Goal: Information Seeking & Learning: Understand process/instructions

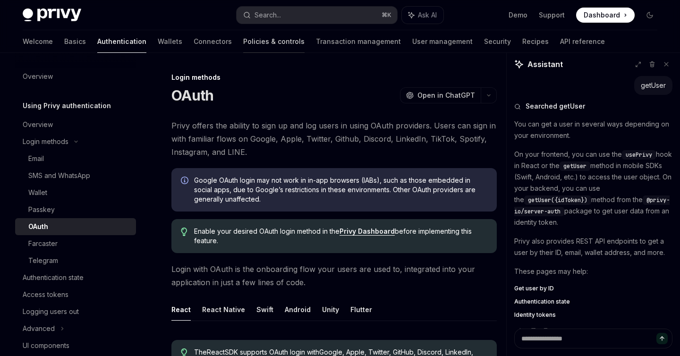
scroll to position [599, 0]
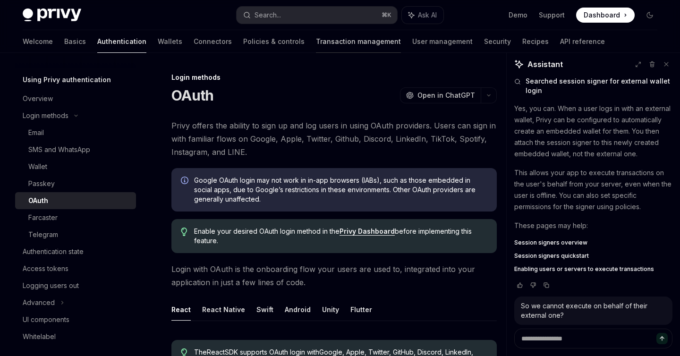
click at [316, 48] on link "Transaction management" at bounding box center [358, 41] width 85 height 23
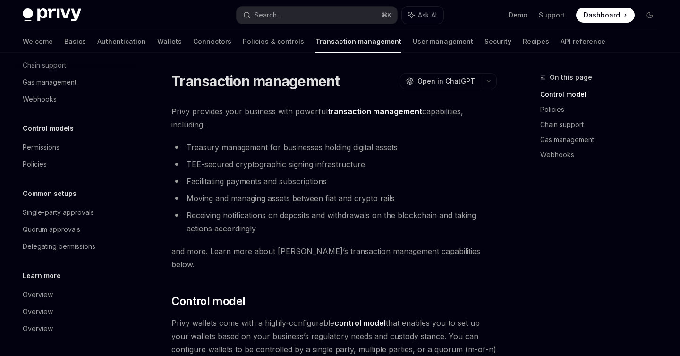
scroll to position [18, 0]
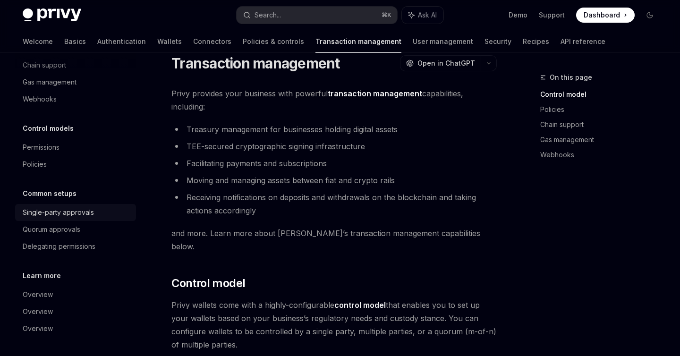
click at [105, 208] on div "Single-party approvals" at bounding box center [77, 212] width 108 height 11
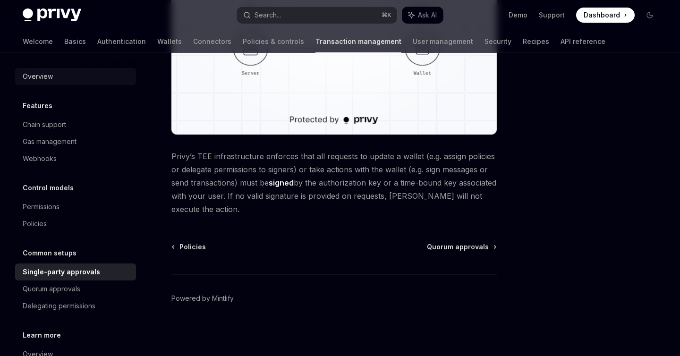
click at [87, 79] on div "Overview" at bounding box center [77, 76] width 108 height 11
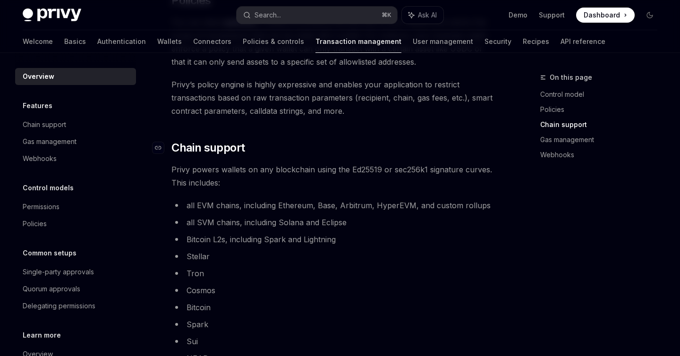
scroll to position [830, 0]
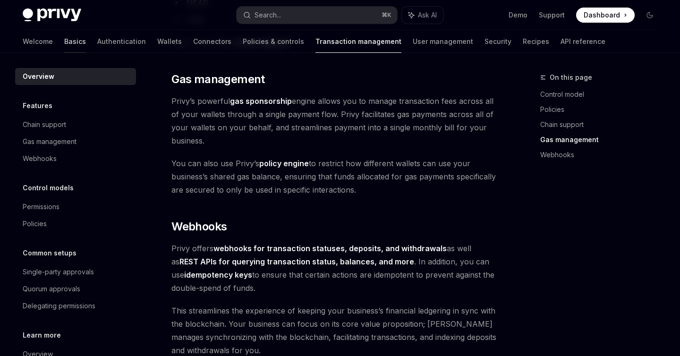
click at [64, 40] on link "Basics" at bounding box center [75, 41] width 22 height 23
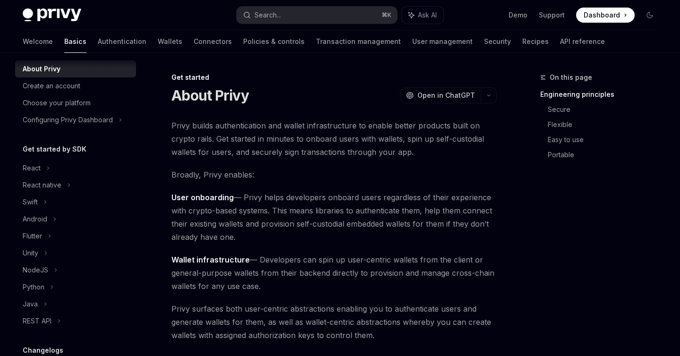
scroll to position [146, 0]
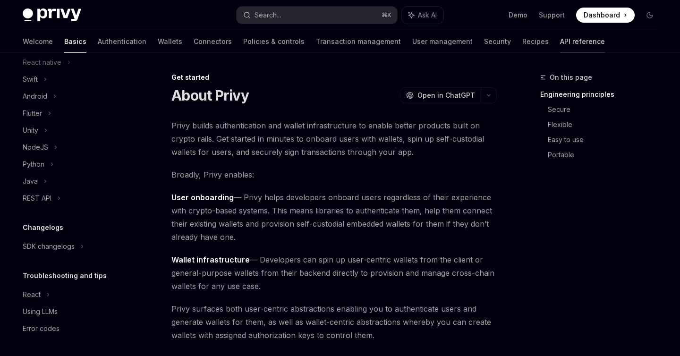
click at [560, 41] on link "API reference" at bounding box center [582, 41] width 45 height 23
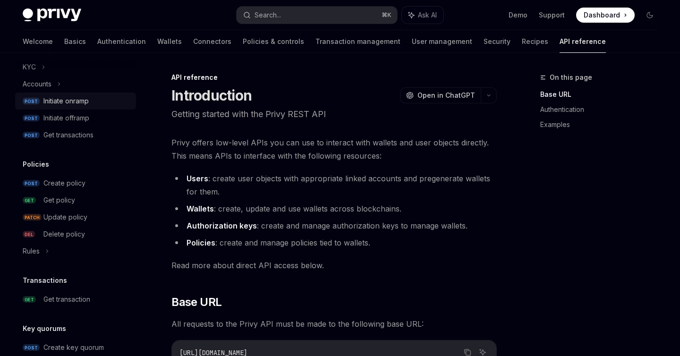
scroll to position [478, 0]
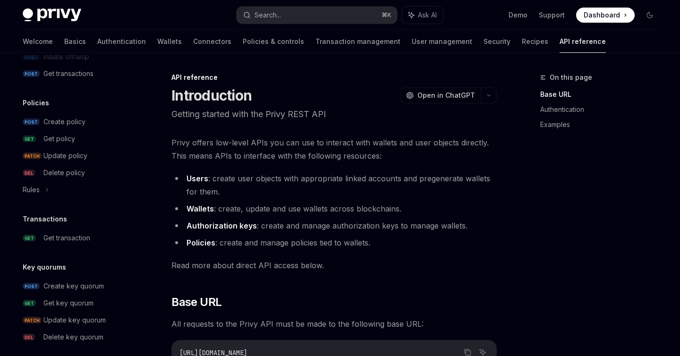
click at [94, 228] on div "Transactions GET Get transaction" at bounding box center [75, 229] width 121 height 33
click at [93, 232] on div "Get transaction" at bounding box center [86, 237] width 87 height 11
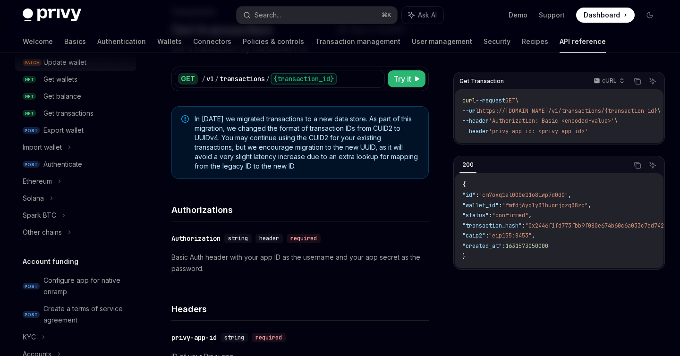
scroll to position [147, 0]
click at [81, 184] on div "Ethereum" at bounding box center [75, 180] width 121 height 17
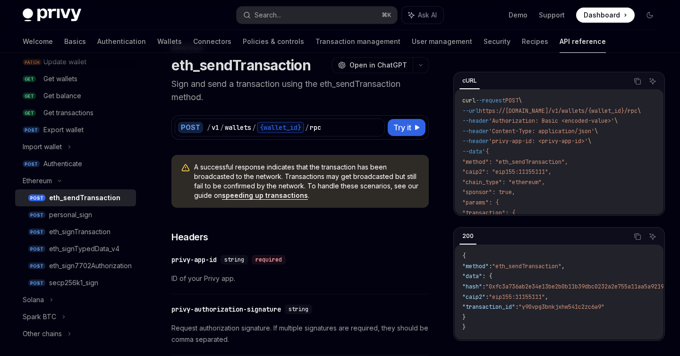
scroll to position [32, 0]
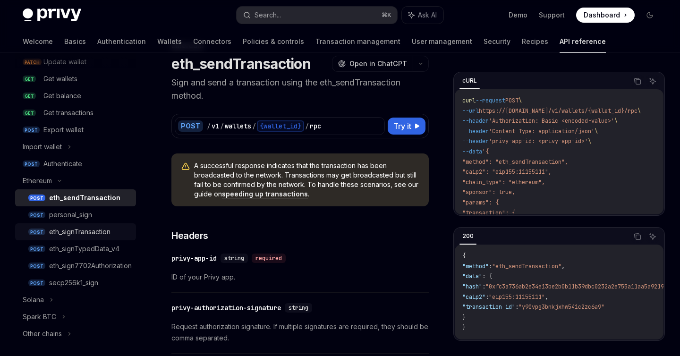
click at [89, 238] on link "POST eth_signTransaction" at bounding box center [75, 231] width 121 height 17
type textarea "*"
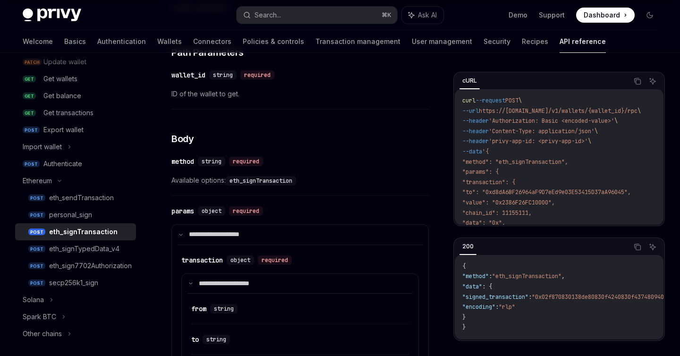
scroll to position [274, 0]
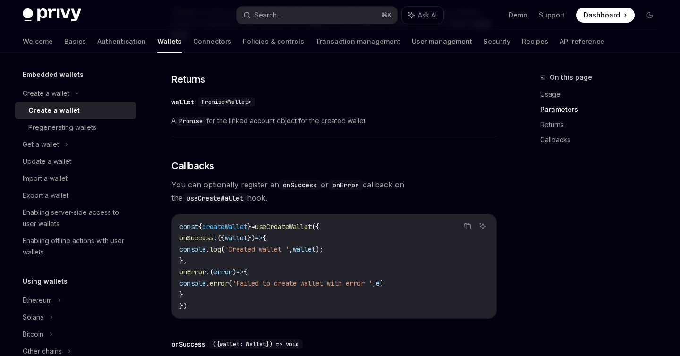
scroll to position [1, 0]
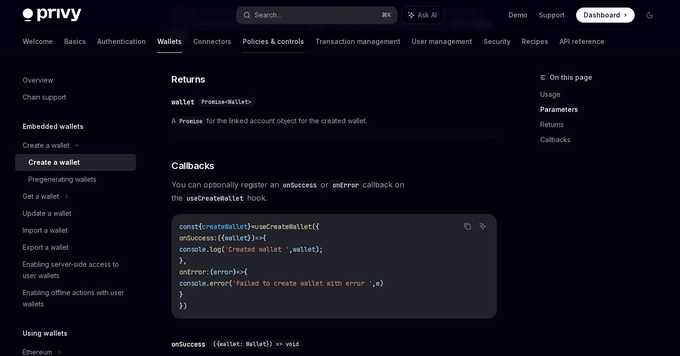
click at [243, 46] on link "Policies & controls" at bounding box center [273, 41] width 61 height 23
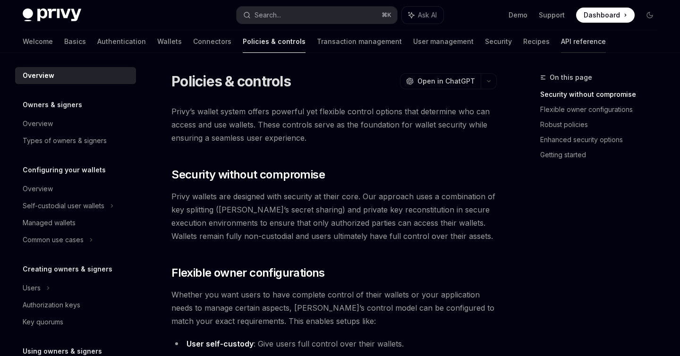
click at [561, 42] on link "API reference" at bounding box center [583, 41] width 45 height 23
type textarea "*"
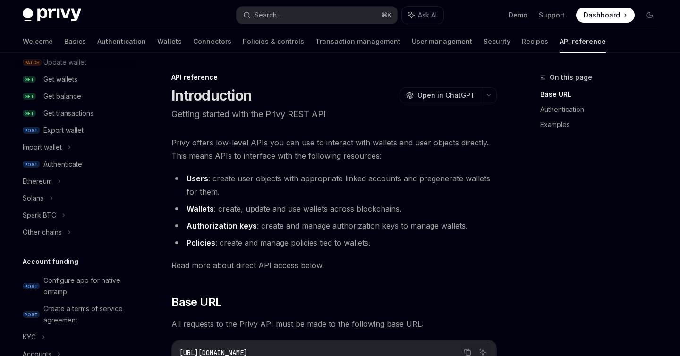
scroll to position [159, 0]
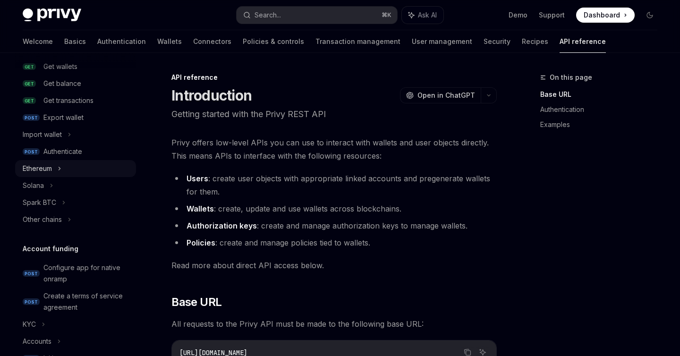
click at [60, 176] on div "Ethereum" at bounding box center [75, 168] width 121 height 17
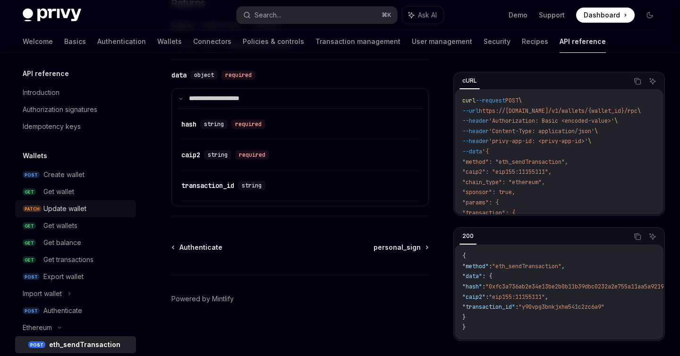
click at [88, 209] on div "Update wallet" at bounding box center [86, 208] width 87 height 11
type textarea "*"
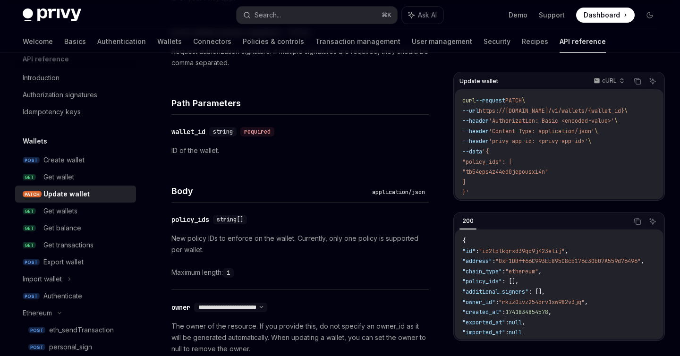
scroll to position [19, 0]
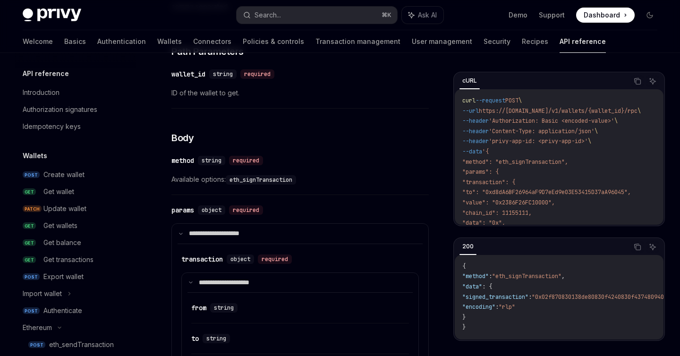
scroll to position [147, 0]
